Goal: Information Seeking & Learning: Compare options

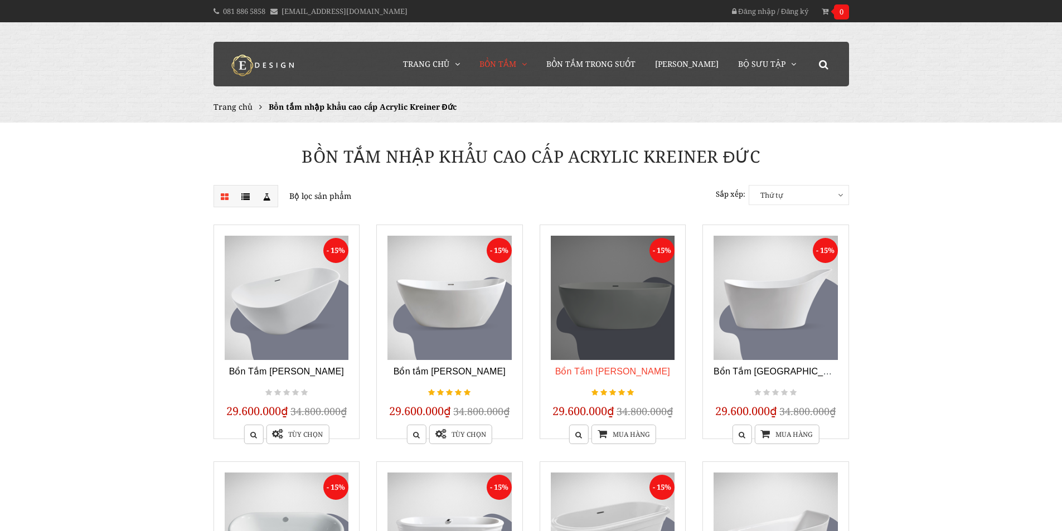
click at [602, 373] on link "Bồn Tắm [PERSON_NAME]" at bounding box center [612, 371] width 115 height 9
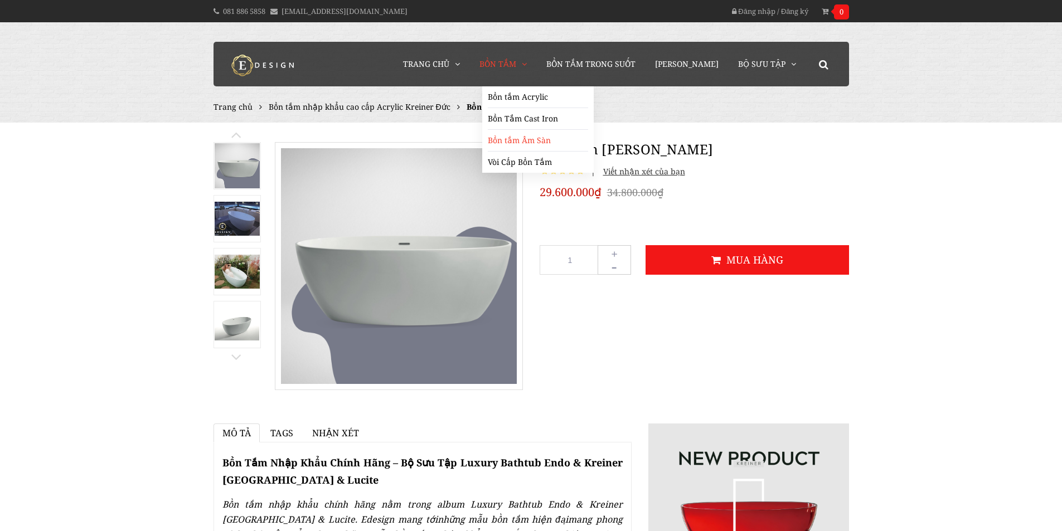
click at [531, 140] on link "Bồn tắm Âm Sàn" at bounding box center [538, 141] width 100 height 22
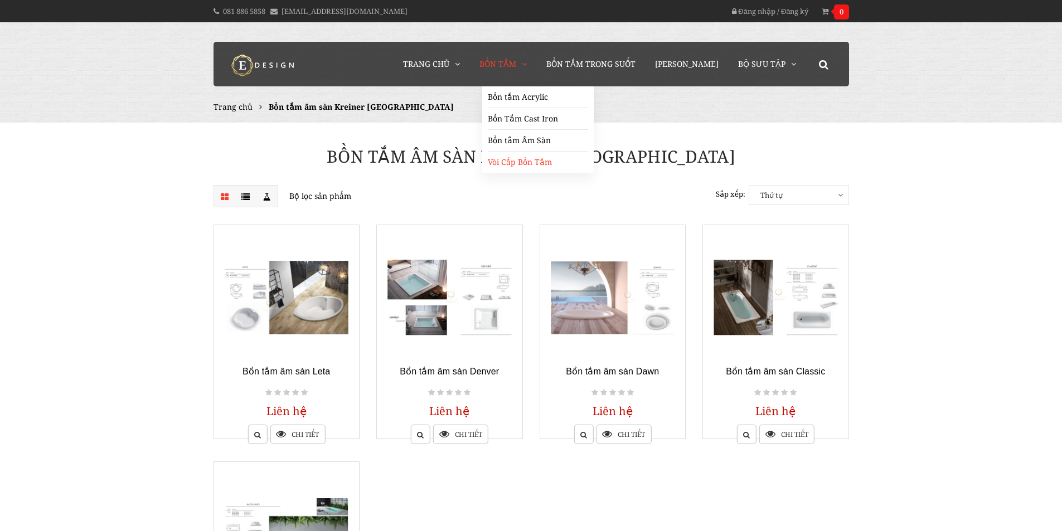
click at [526, 165] on link "Vòi Cấp Bồn Tắm" at bounding box center [538, 162] width 100 height 21
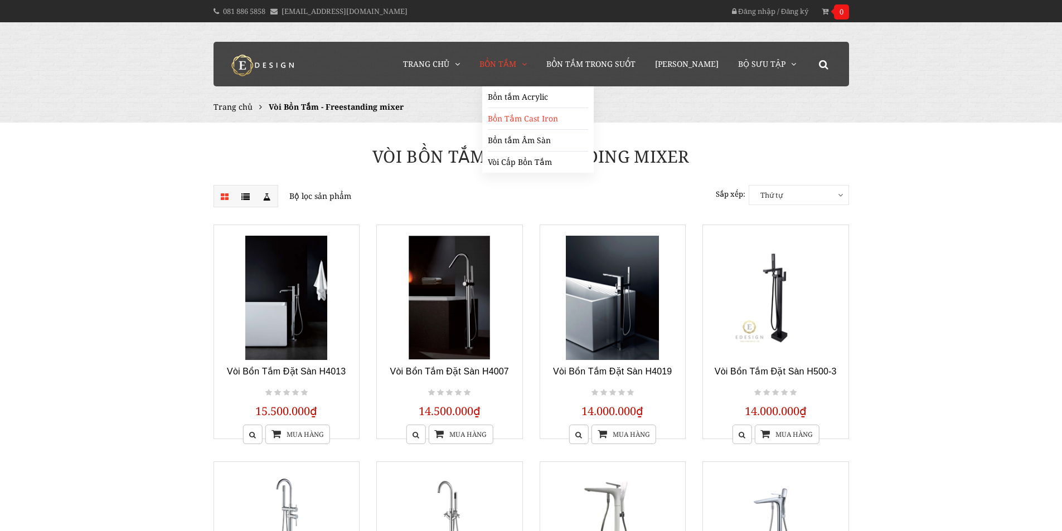
click at [532, 118] on link "Bồn Tắm Cast Iron" at bounding box center [538, 119] width 100 height 22
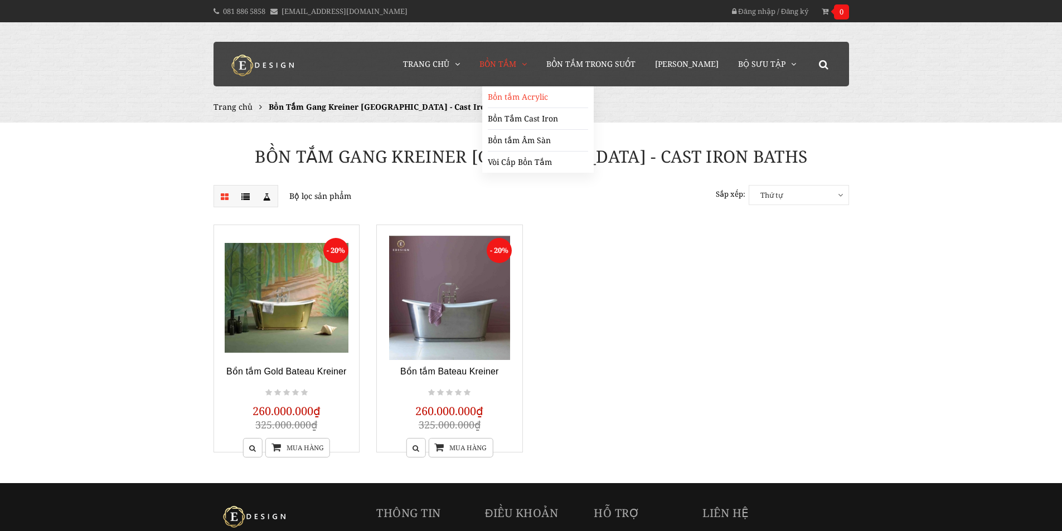
click at [537, 95] on link "Bồn tắm Acrylic" at bounding box center [538, 97] width 100 height 22
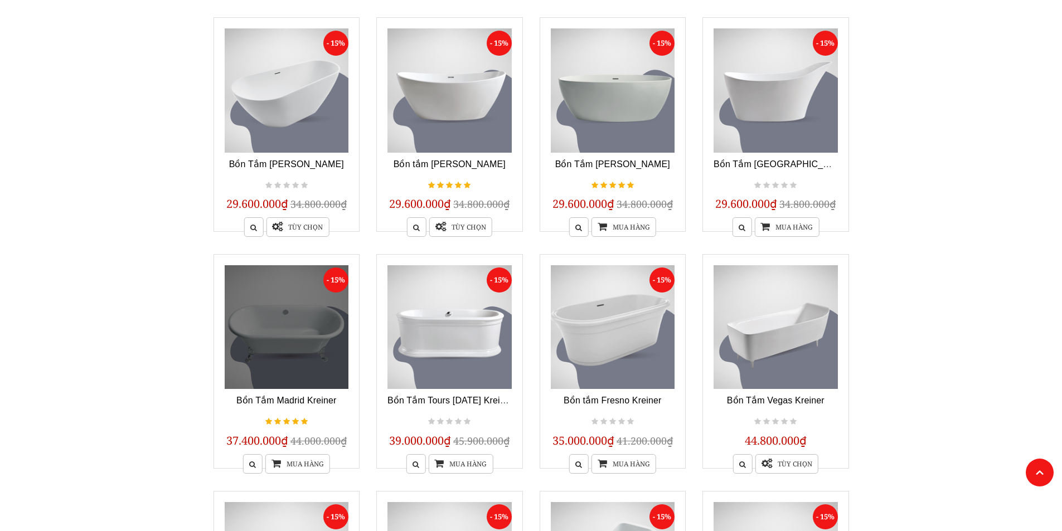
scroll to position [223, 0]
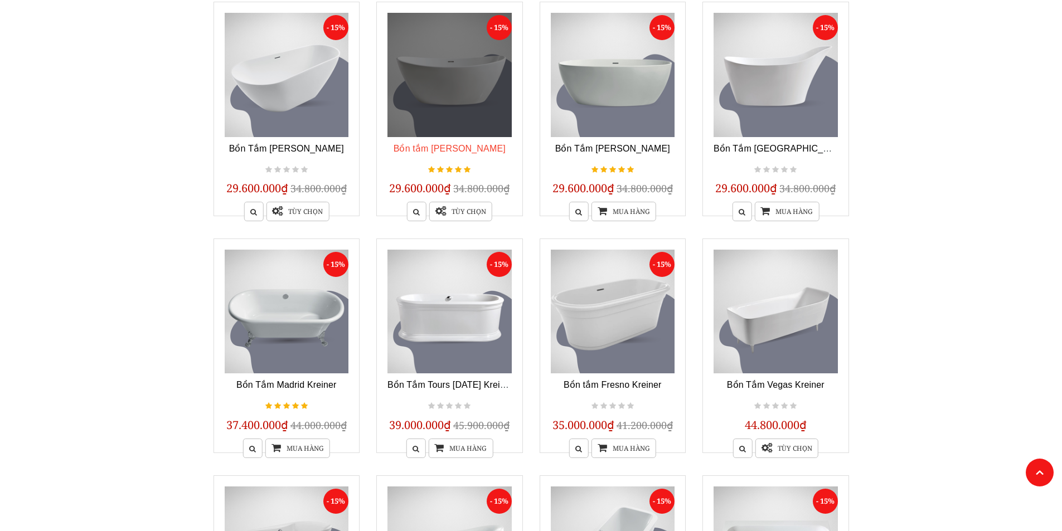
click at [447, 147] on link "Bồn tắm [PERSON_NAME]" at bounding box center [450, 148] width 112 height 9
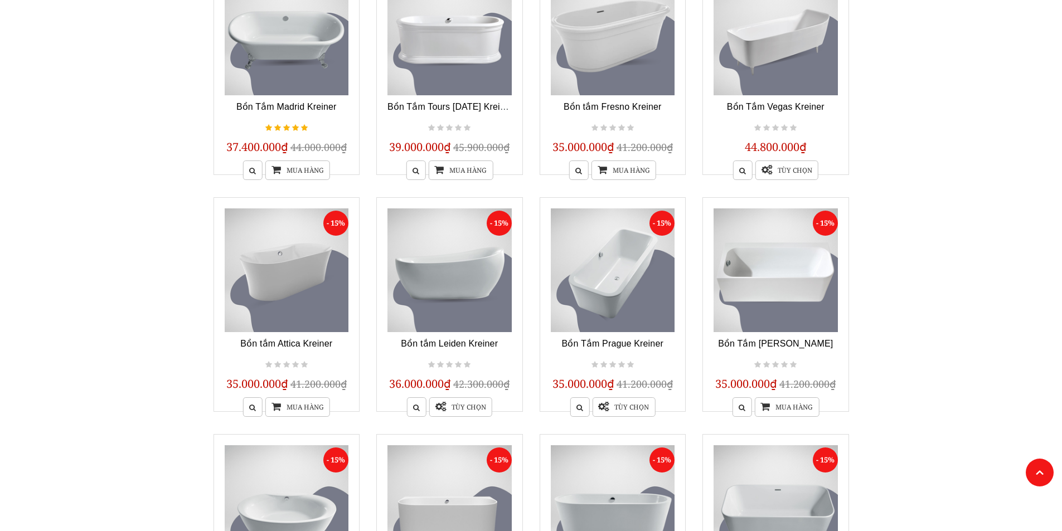
scroll to position [502, 0]
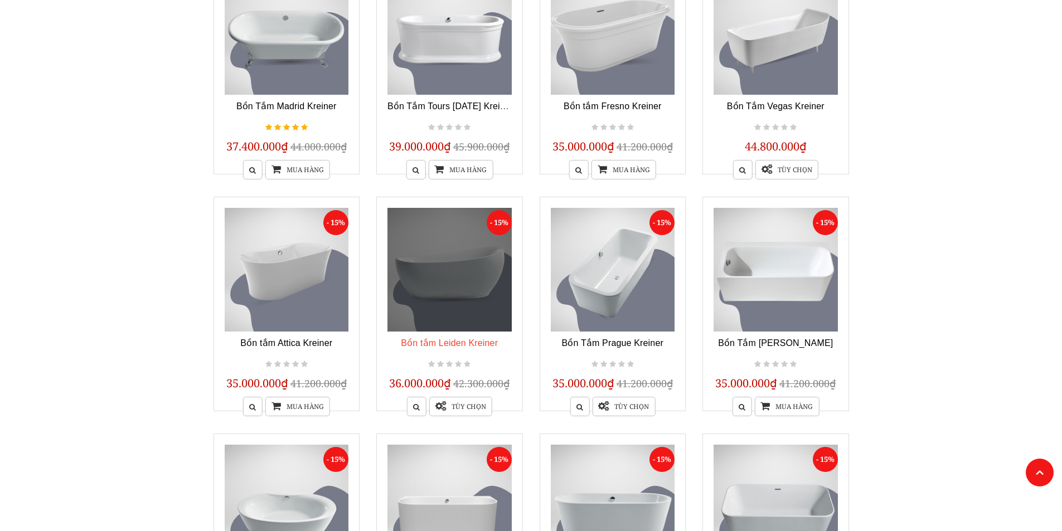
click at [431, 347] on link "Bồn tắm Leiden Kreiner" at bounding box center [449, 342] width 97 height 9
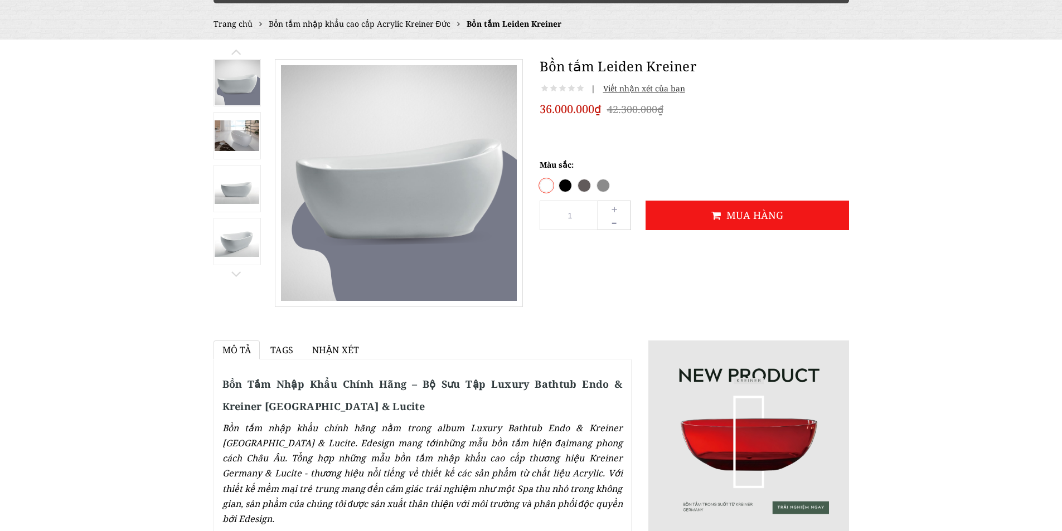
scroll to position [56, 0]
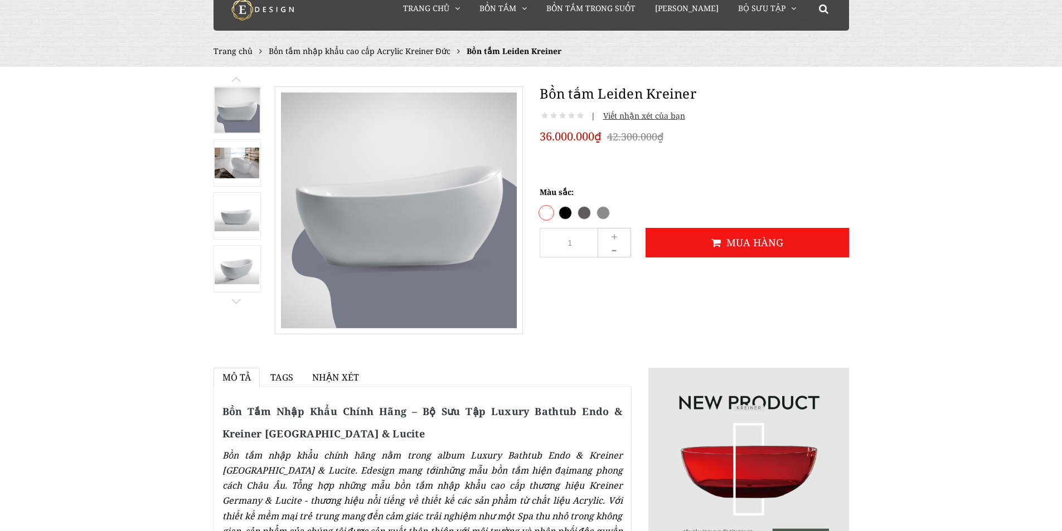
click at [232, 268] on img at bounding box center [237, 269] width 45 height 30
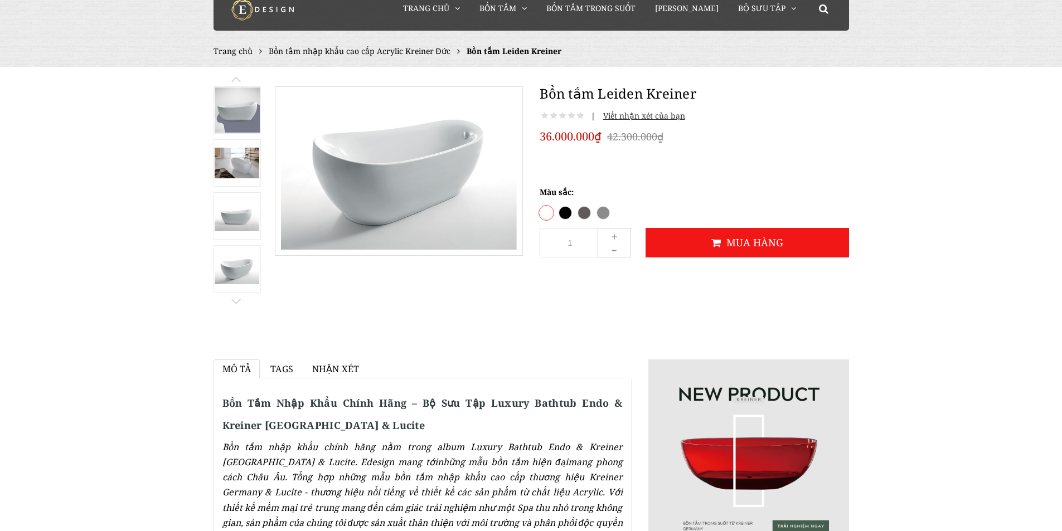
click at [237, 205] on img at bounding box center [237, 216] width 45 height 30
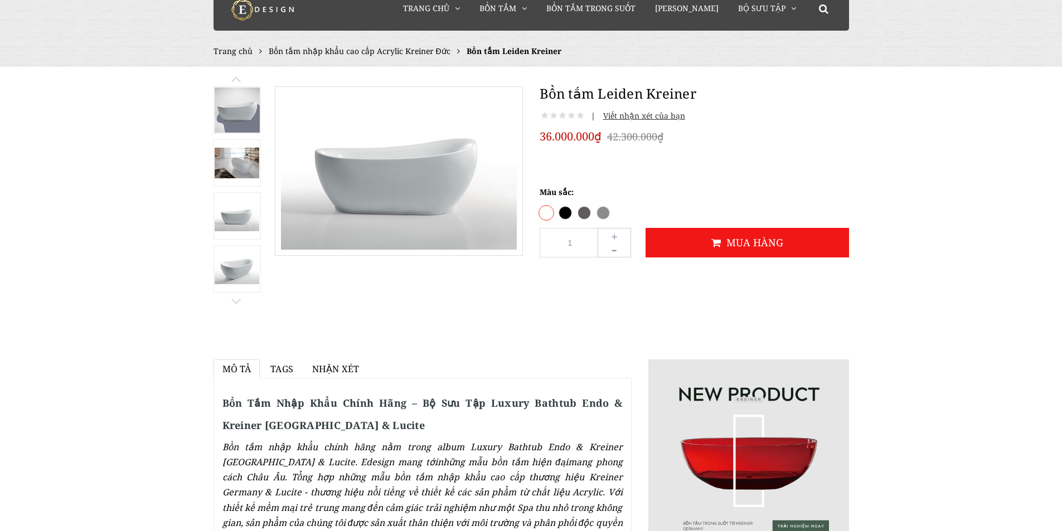
click at [230, 163] on img at bounding box center [237, 163] width 45 height 30
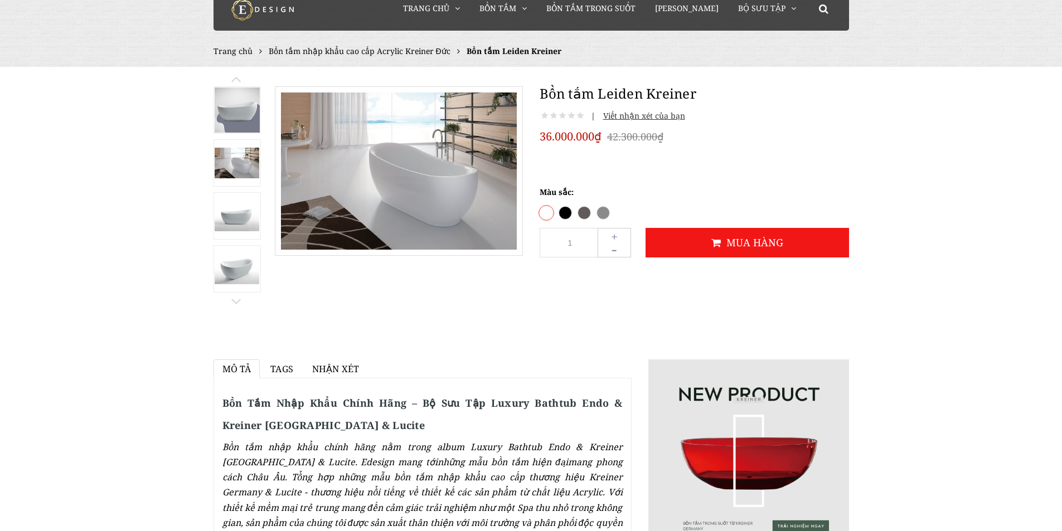
click at [235, 114] on img at bounding box center [237, 110] width 45 height 45
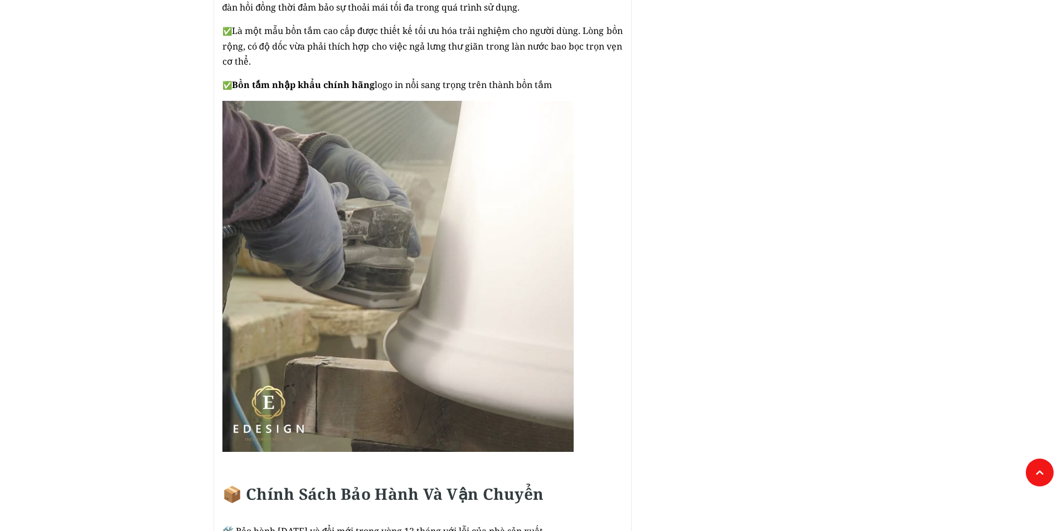
scroll to position [1338, 0]
